Goal: Task Accomplishment & Management: Use online tool/utility

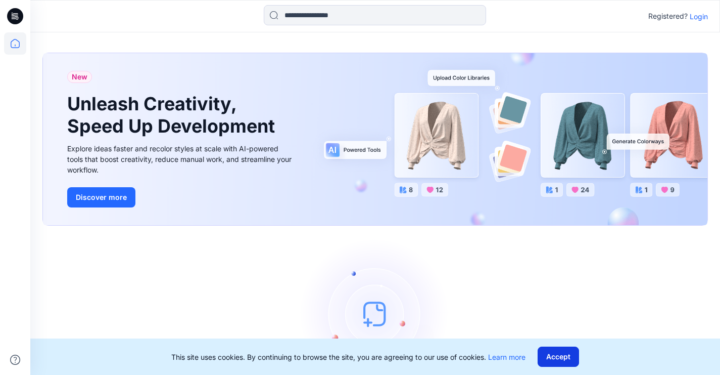
click at [550, 355] on button "Accept" at bounding box center [558, 356] width 41 height 20
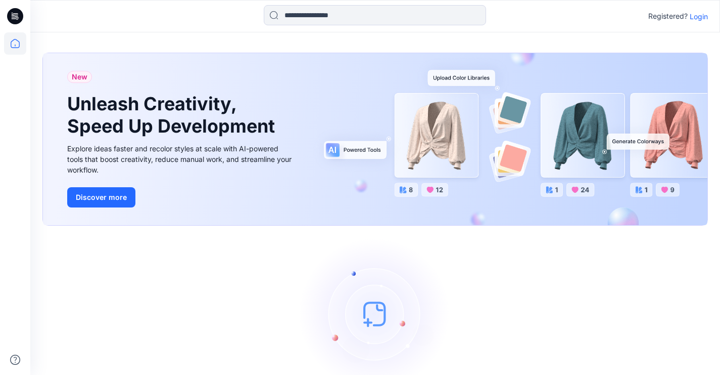
click at [705, 15] on p "Login" at bounding box center [699, 16] width 18 height 11
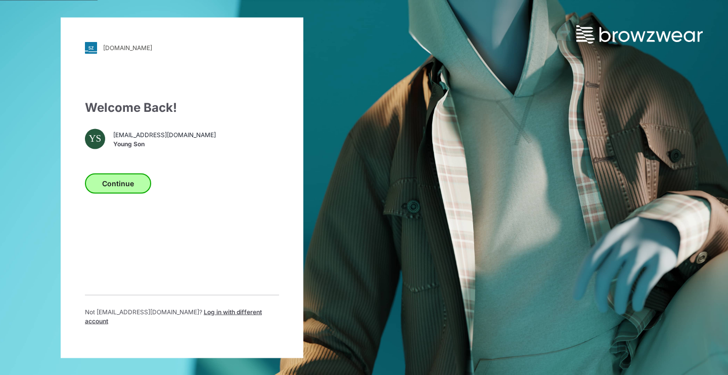
click at [120, 184] on button "Continue" at bounding box center [118, 183] width 66 height 20
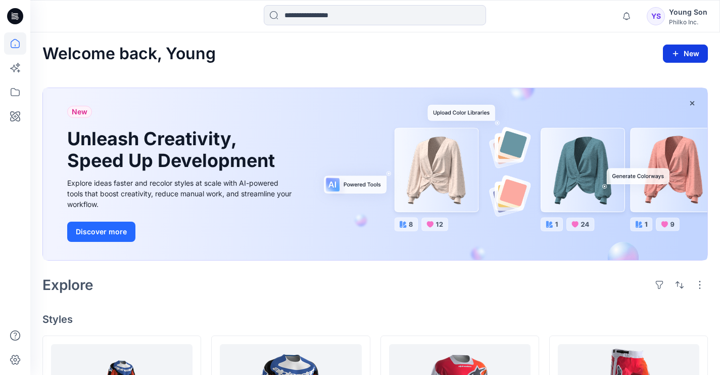
click at [688, 54] on button "New" at bounding box center [685, 53] width 45 height 18
click at [654, 83] on p "New Style" at bounding box center [655, 79] width 34 height 12
